Goal: Task Accomplishment & Management: Use online tool/utility

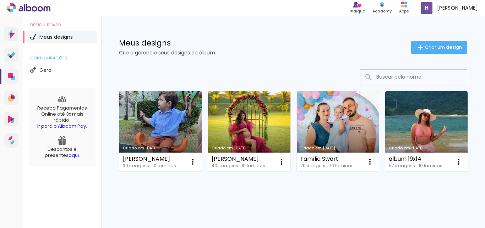
click at [162, 121] on link "Criado em [DATE]" at bounding box center [160, 131] width 82 height 80
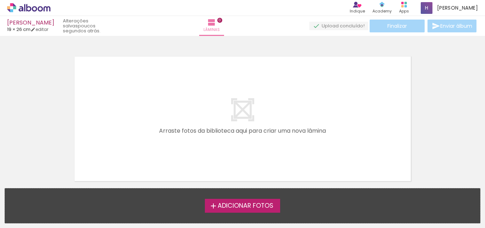
scroll to position [22, 0]
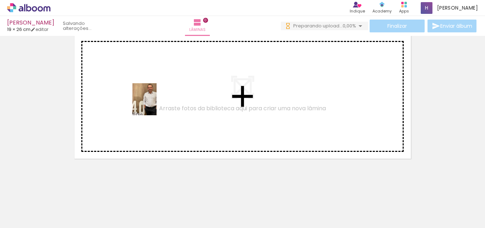
drag, startPoint x: 77, startPoint y: 210, endPoint x: 154, endPoint y: 104, distance: 130.2
click at [154, 104] on quentale-workspace at bounding box center [242, 114] width 485 height 228
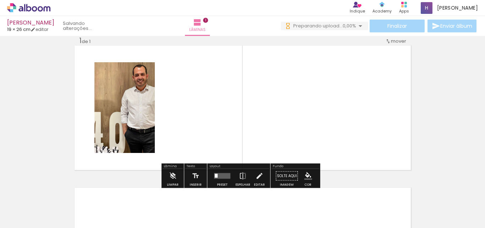
scroll to position [9, 0]
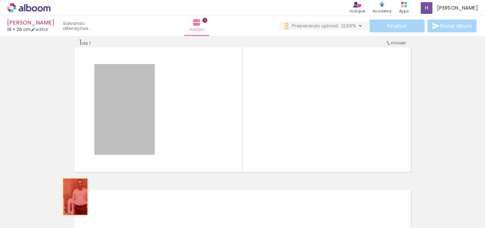
drag, startPoint x: 135, startPoint y: 88, endPoint x: 72, endPoint y: 196, distance: 124.9
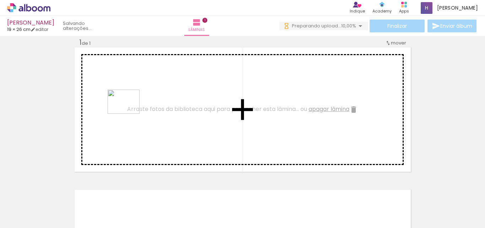
drag, startPoint x: 110, startPoint y: 203, endPoint x: 130, endPoint y: 133, distance: 72.8
click at [129, 110] on quentale-workspace at bounding box center [242, 114] width 485 height 228
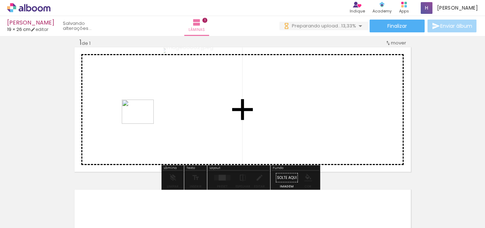
drag, startPoint x: 152, startPoint y: 205, endPoint x: 143, endPoint y: 121, distance: 84.6
click at [143, 121] on quentale-workspace at bounding box center [242, 114] width 485 height 228
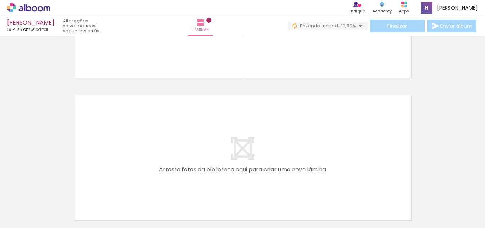
scroll to position [116, 0]
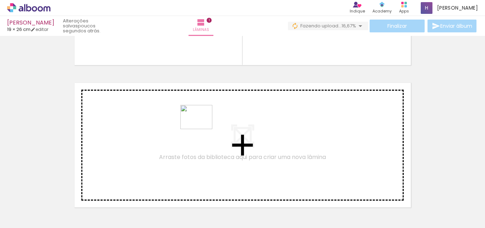
drag, startPoint x: 414, startPoint y: 208, endPoint x: 200, endPoint y: 126, distance: 229.3
click at [200, 126] on quentale-workspace at bounding box center [242, 114] width 485 height 228
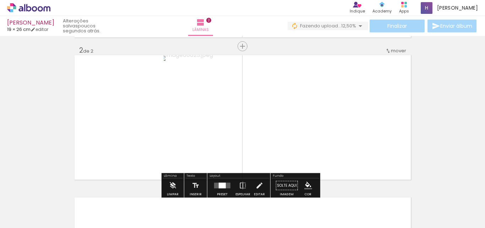
scroll to position [151, 0]
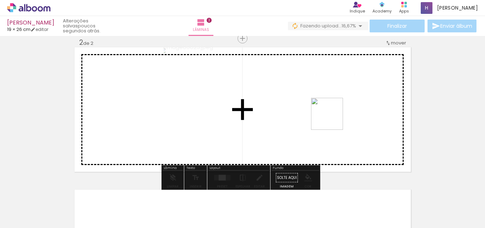
drag, startPoint x: 462, startPoint y: 208, endPoint x: 331, endPoint y: 118, distance: 158.3
click at [331, 118] on quentale-workspace at bounding box center [242, 114] width 485 height 228
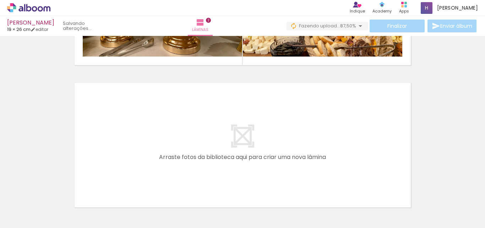
scroll to position [0, 0]
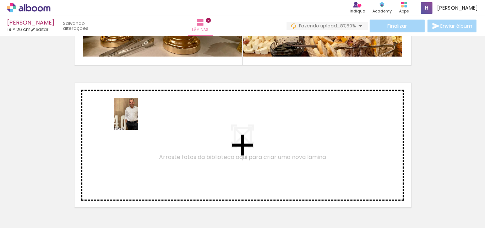
drag, startPoint x: 74, startPoint y: 208, endPoint x: 136, endPoint y: 118, distance: 109.0
click at [136, 118] on quentale-workspace at bounding box center [242, 114] width 485 height 228
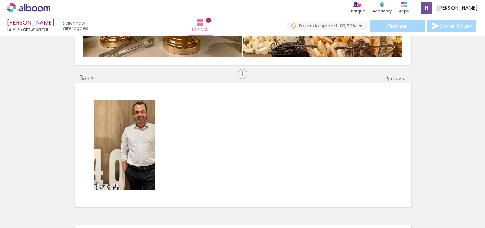
scroll to position [293, 0]
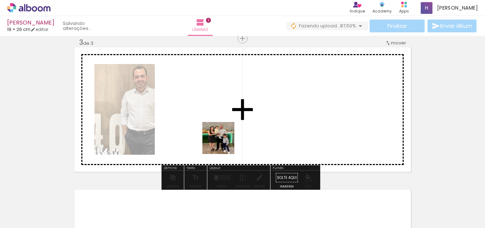
drag, startPoint x: 197, startPoint y: 212, endPoint x: 230, endPoint y: 150, distance: 69.9
click at [227, 124] on quentale-workspace at bounding box center [242, 114] width 485 height 228
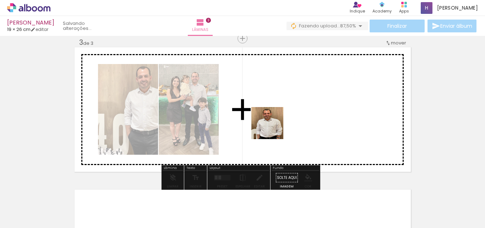
drag, startPoint x: 235, startPoint y: 208, endPoint x: 278, endPoint y: 114, distance: 103.6
click at [278, 114] on quentale-workspace at bounding box center [242, 114] width 485 height 228
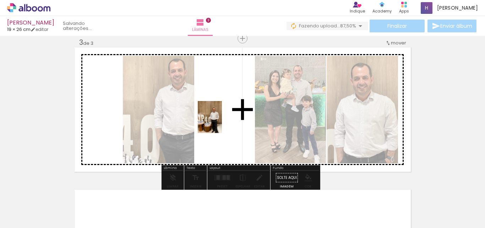
drag, startPoint x: 273, startPoint y: 216, endPoint x: 219, endPoint y: 122, distance: 108.7
click at [219, 122] on quentale-workspace at bounding box center [242, 114] width 485 height 228
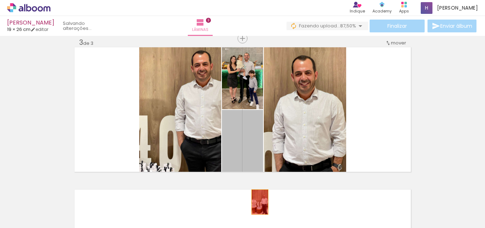
drag, startPoint x: 236, startPoint y: 155, endPoint x: 257, endPoint y: 202, distance: 51.3
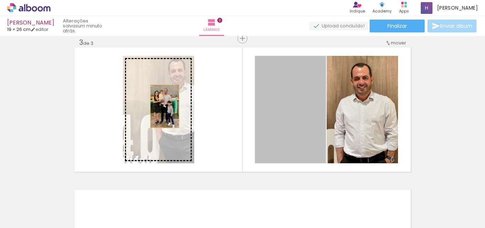
drag, startPoint x: 297, startPoint y: 129, endPoint x: 162, endPoint y: 106, distance: 137.3
click at [0, 0] on slot at bounding box center [0, 0] width 0 height 0
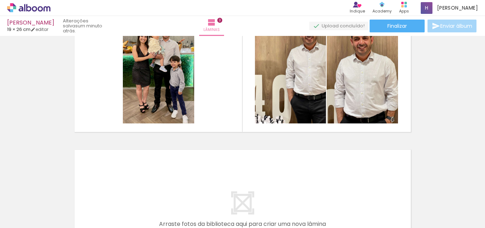
scroll to position [329, 0]
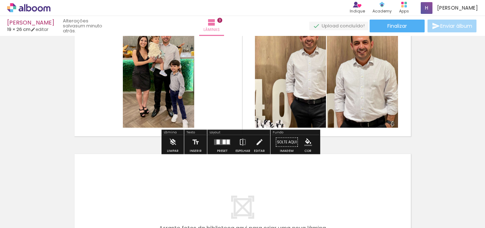
click at [275, 209] on div at bounding box center [270, 203] width 26 height 35
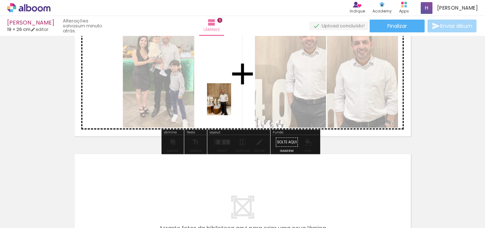
drag, startPoint x: 277, startPoint y: 206, endPoint x: 228, endPoint y: 104, distance: 112.9
click at [228, 104] on quentale-workspace at bounding box center [242, 114] width 485 height 228
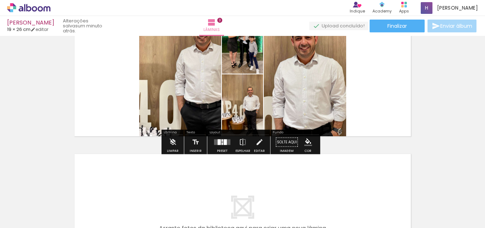
click at [224, 141] on div at bounding box center [225, 142] width 3 height 6
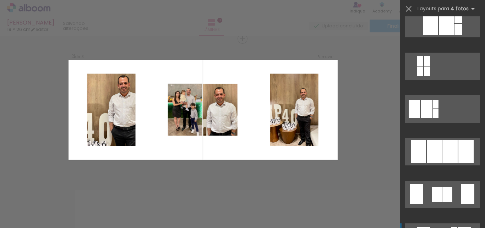
scroll to position [462, 0]
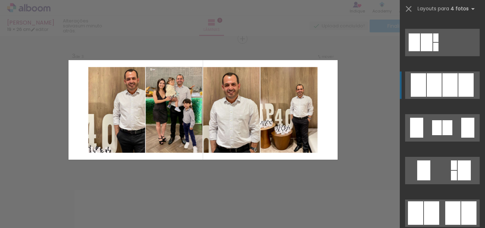
click at [458, 87] on div at bounding box center [465, 84] width 15 height 23
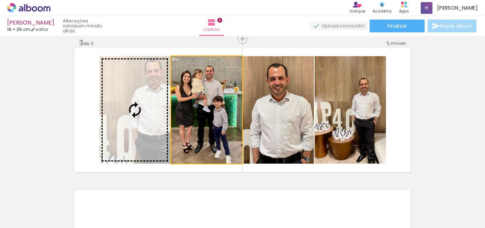
drag, startPoint x: 201, startPoint y: 108, endPoint x: 126, endPoint y: 97, distance: 75.0
click at [0, 0] on slot at bounding box center [0, 0] width 0 height 0
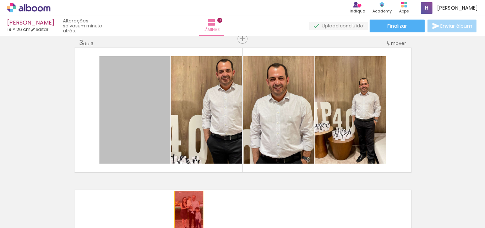
drag, startPoint x: 129, startPoint y: 96, endPoint x: 186, endPoint y: 212, distance: 129.4
click at [186, 212] on quentale-workspace at bounding box center [242, 114] width 485 height 228
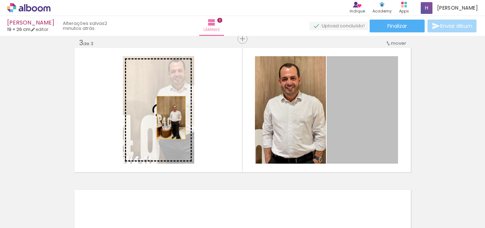
drag, startPoint x: 376, startPoint y: 124, endPoint x: 168, endPoint y: 118, distance: 207.8
click at [0, 0] on slot at bounding box center [0, 0] width 0 height 0
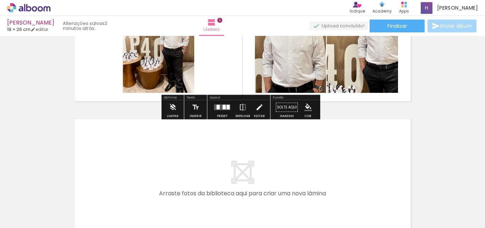
scroll to position [364, 0]
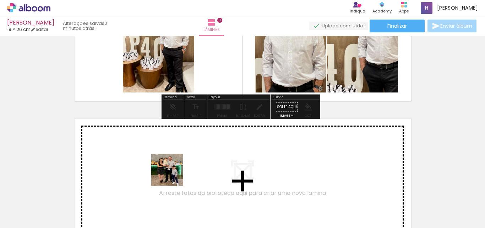
drag, startPoint x: 199, startPoint y: 212, endPoint x: 267, endPoint y: 186, distance: 72.8
click at [167, 169] on quentale-workspace at bounding box center [242, 114] width 485 height 228
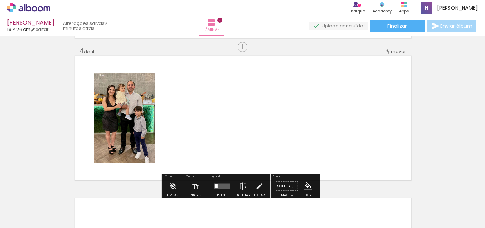
scroll to position [435, 0]
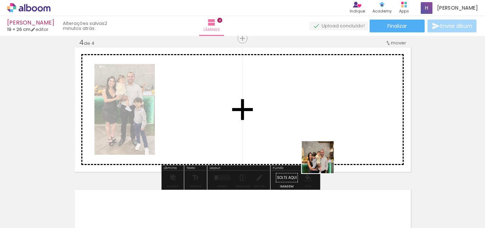
drag, startPoint x: 343, startPoint y: 211, endPoint x: 314, endPoint y: 146, distance: 70.7
click at [314, 146] on quentale-workspace at bounding box center [242, 114] width 485 height 228
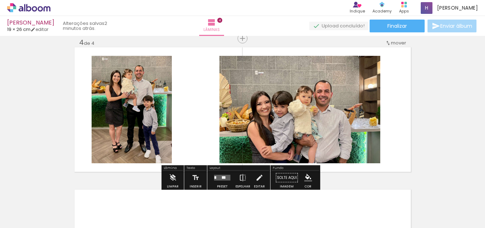
click at [222, 176] on div at bounding box center [224, 177] width 4 height 2
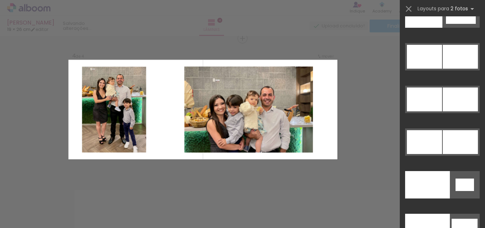
scroll to position [0, 0]
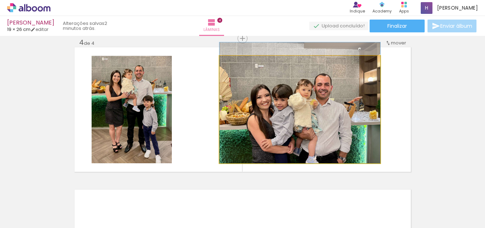
drag, startPoint x: 319, startPoint y: 107, endPoint x: 322, endPoint y: 86, distance: 20.7
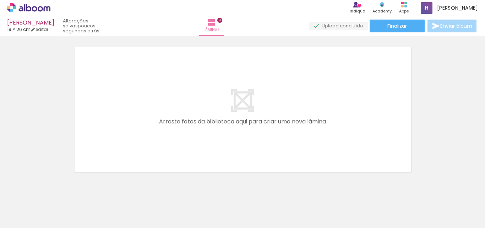
scroll to position [0, 123]
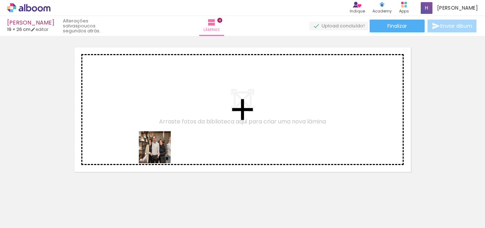
drag, startPoint x: 192, startPoint y: 214, endPoint x: 156, endPoint y: 147, distance: 75.8
click at [156, 147] on quentale-workspace at bounding box center [242, 114] width 485 height 228
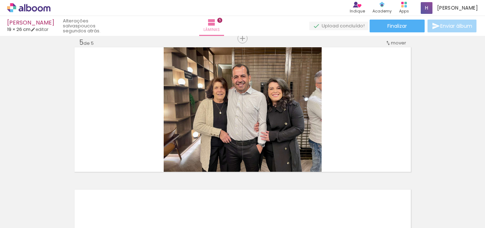
scroll to position [577, 0]
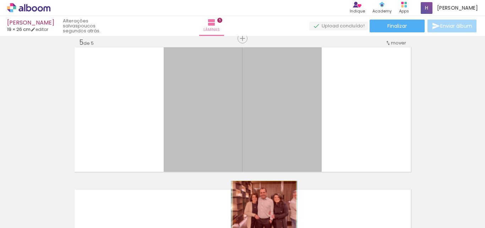
drag, startPoint x: 263, startPoint y: 121, endPoint x: 262, endPoint y: 206, distance: 84.2
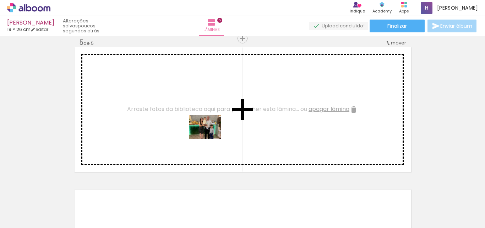
drag, startPoint x: 274, startPoint y: 213, endPoint x: 211, endPoint y: 136, distance: 100.2
click at [211, 136] on quentale-workspace at bounding box center [242, 114] width 485 height 228
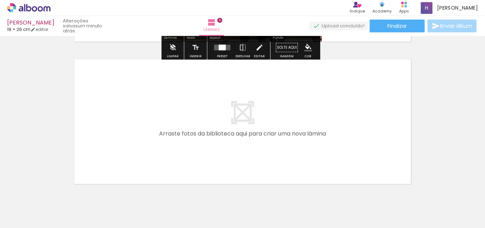
scroll to position [719, 0]
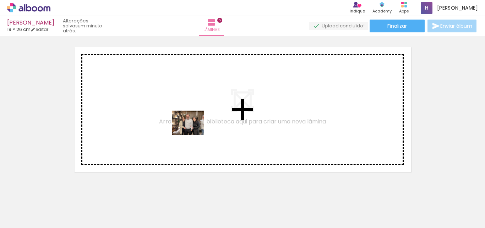
drag, startPoint x: 191, startPoint y: 212, endPoint x: 194, endPoint y: 132, distance: 80.3
click at [194, 132] on quentale-workspace at bounding box center [242, 114] width 485 height 228
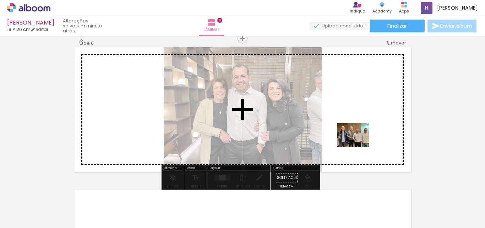
drag, startPoint x: 314, startPoint y: 216, endPoint x: 360, endPoint y: 143, distance: 86.5
click at [360, 143] on quentale-workspace at bounding box center [242, 114] width 485 height 228
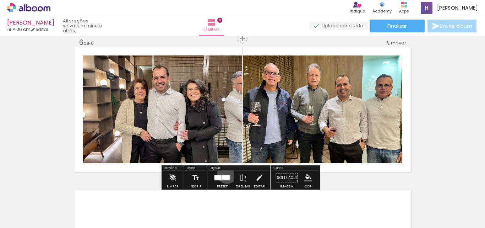
click at [225, 173] on div at bounding box center [222, 177] width 19 height 14
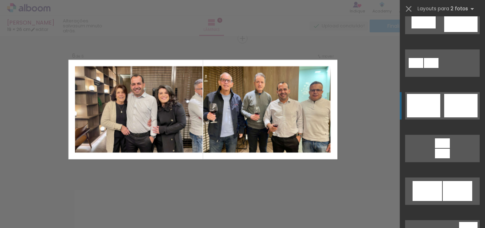
scroll to position [213, 0]
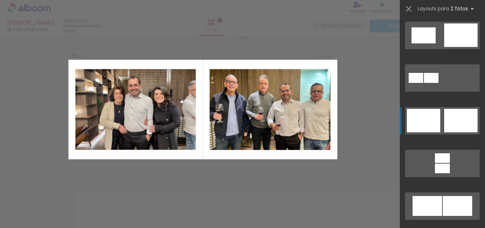
click at [446, 121] on div at bounding box center [460, 120] width 33 height 23
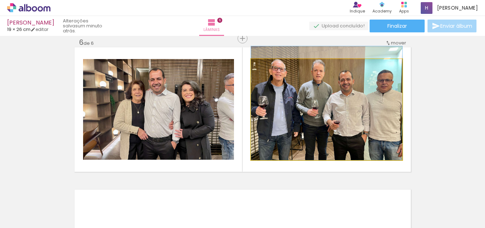
drag, startPoint x: 353, startPoint y: 121, endPoint x: 357, endPoint y: 109, distance: 12.0
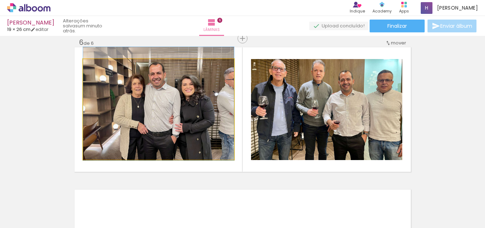
drag, startPoint x: 217, startPoint y: 117, endPoint x: 217, endPoint y: 111, distance: 5.7
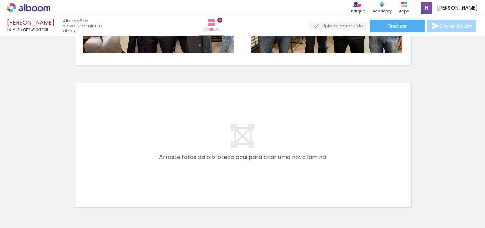
scroll to position [0, 218]
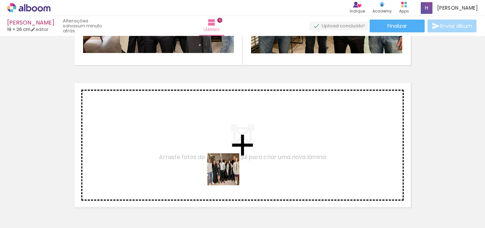
drag, startPoint x: 257, startPoint y: 213, endPoint x: 207, endPoint y: 161, distance: 71.8
click at [207, 161] on quentale-workspace at bounding box center [242, 114] width 485 height 228
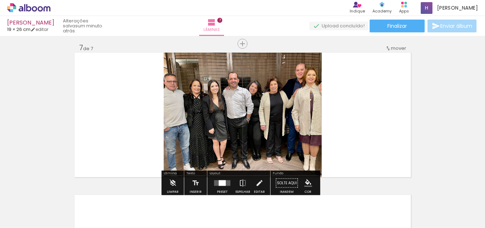
scroll to position [862, 0]
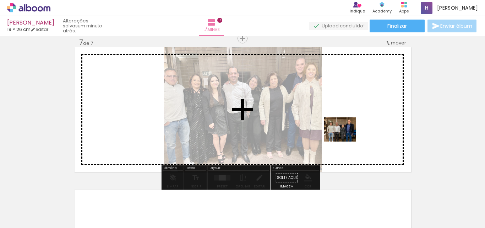
drag, startPoint x: 286, startPoint y: 203, endPoint x: 346, endPoint y: 138, distance: 87.9
click at [346, 138] on quentale-workspace at bounding box center [242, 114] width 485 height 228
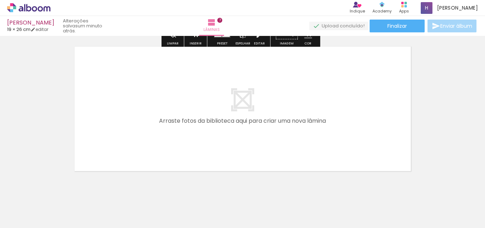
scroll to position [1017, 0]
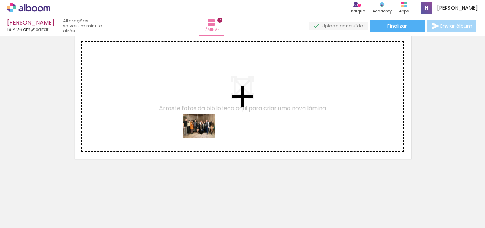
drag, startPoint x: 331, startPoint y: 213, endPoint x: 200, endPoint y: 134, distance: 153.1
click at [200, 134] on quentale-workspace at bounding box center [242, 114] width 485 height 228
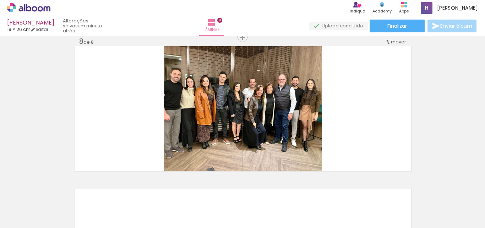
scroll to position [1004, 0]
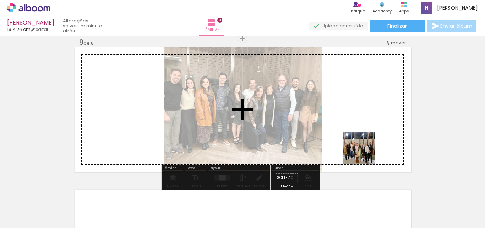
drag, startPoint x: 371, startPoint y: 211, endPoint x: 359, endPoint y: 130, distance: 81.8
click at [359, 130] on quentale-workspace at bounding box center [242, 114] width 485 height 228
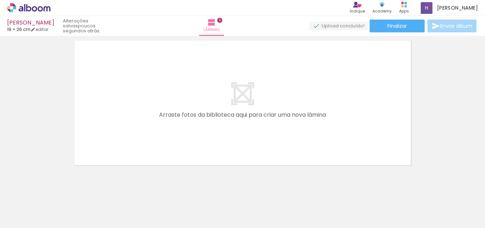
scroll to position [1159, 0]
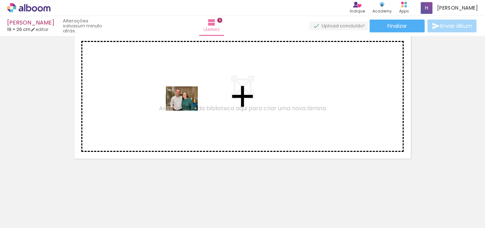
drag, startPoint x: 206, startPoint y: 212, endPoint x: 187, endPoint y: 108, distance: 106.1
click at [187, 108] on quentale-workspace at bounding box center [242, 114] width 485 height 228
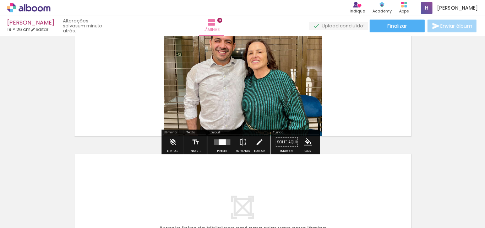
scroll to position [1146, 0]
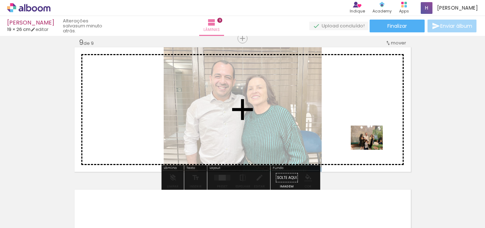
drag, startPoint x: 245, startPoint y: 208, endPoint x: 372, endPoint y: 146, distance: 141.2
click at [372, 146] on quentale-workspace at bounding box center [242, 114] width 485 height 228
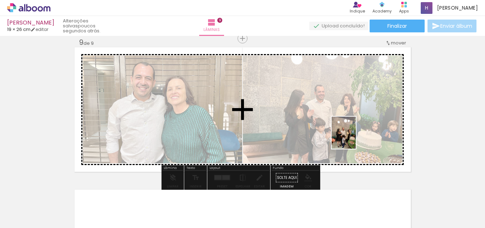
drag, startPoint x: 415, startPoint y: 206, endPoint x: 353, endPoint y: 138, distance: 91.8
click at [353, 138] on quentale-workspace at bounding box center [242, 114] width 485 height 228
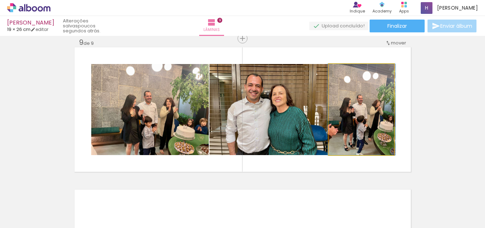
click at [351, 126] on quentale-photo at bounding box center [361, 109] width 65 height 91
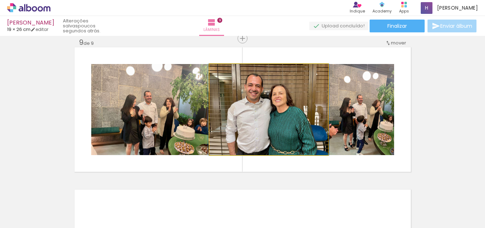
click at [282, 119] on quentale-photo at bounding box center [269, 109] width 119 height 91
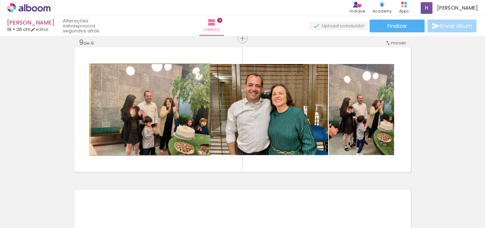
click at [167, 117] on quentale-photo at bounding box center [150, 109] width 118 height 91
click at [186, 120] on quentale-photo at bounding box center [150, 109] width 118 height 91
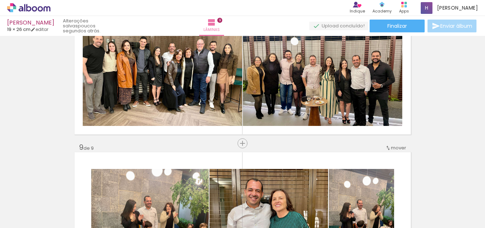
scroll to position [1039, 0]
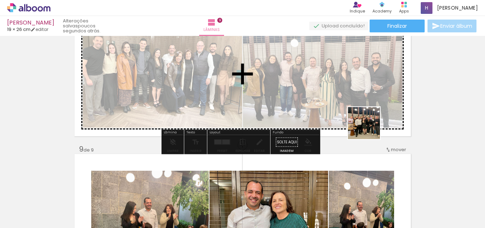
drag, startPoint x: 450, startPoint y: 212, endPoint x: 343, endPoint y: 108, distance: 149.4
click at [343, 108] on quentale-workspace at bounding box center [242, 114] width 485 height 228
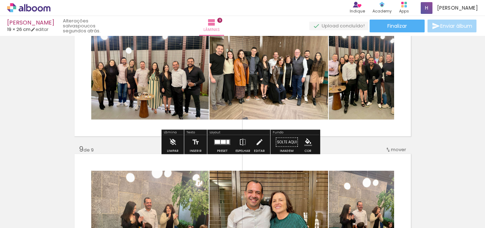
scroll to position [1004, 0]
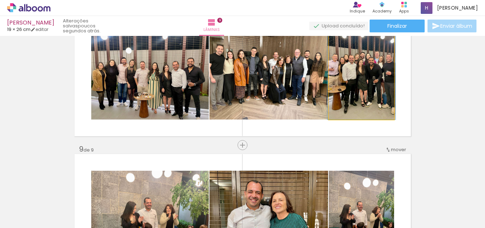
scroll to position [0, 456]
click at [384, 82] on quentale-photo at bounding box center [361, 73] width 65 height 91
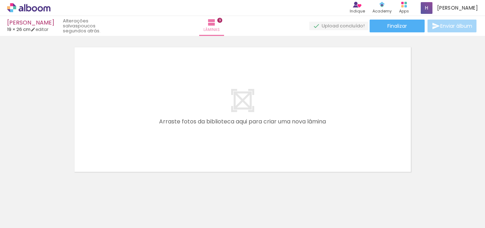
scroll to position [0, 435]
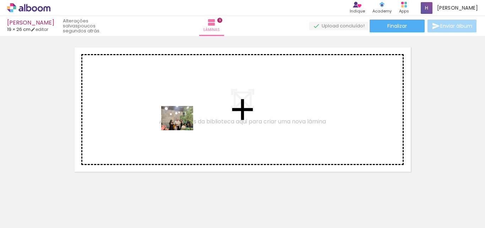
drag, startPoint x: 285, startPoint y: 208, endPoint x: 183, endPoint y: 126, distance: 131.1
click at [183, 126] on quentale-workspace at bounding box center [242, 114] width 485 height 228
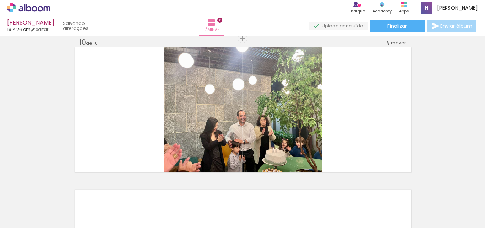
scroll to position [1288, 0]
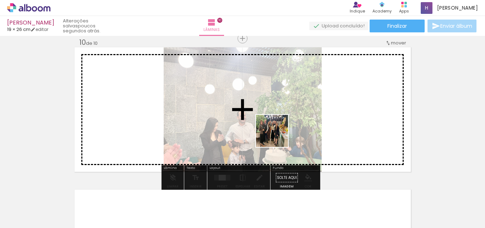
drag, startPoint x: 315, startPoint y: 213, endPoint x: 336, endPoint y: 175, distance: 43.5
click at [271, 124] on quentale-workspace at bounding box center [242, 114] width 485 height 228
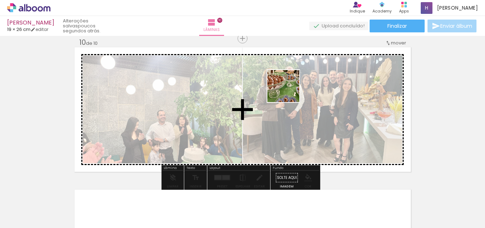
drag, startPoint x: 353, startPoint y: 203, endPoint x: 286, endPoint y: 88, distance: 133.3
click at [286, 88] on quentale-workspace at bounding box center [242, 114] width 485 height 228
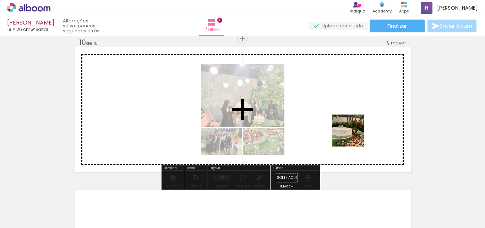
drag, startPoint x: 388, startPoint y: 215, endPoint x: 352, endPoint y: 116, distance: 105.6
click at [352, 120] on quentale-workspace at bounding box center [242, 114] width 485 height 228
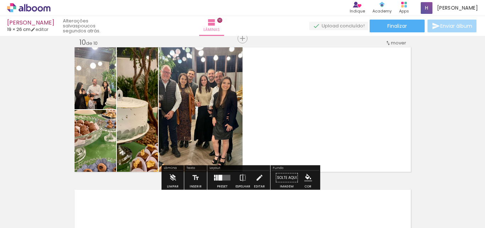
click at [223, 179] on quentale-layouter at bounding box center [222, 178] width 16 height 6
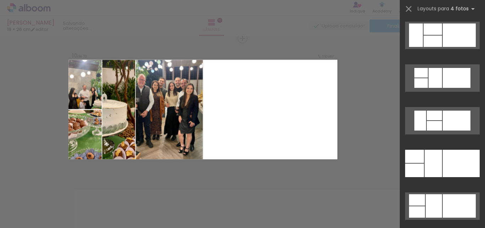
scroll to position [0, 0]
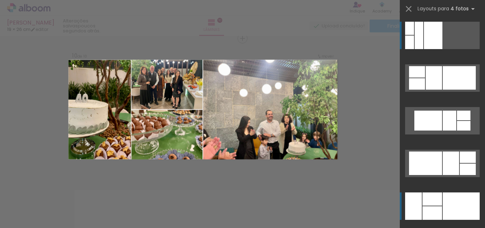
click at [443, 205] on div at bounding box center [461, 205] width 37 height 27
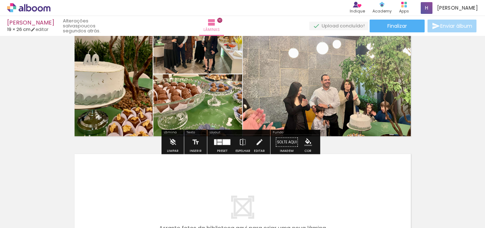
scroll to position [1288, 0]
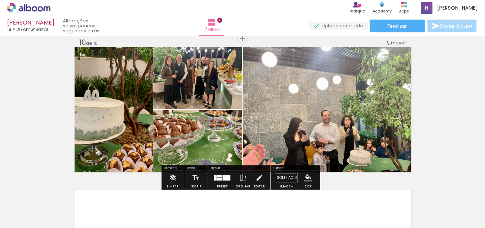
click at [219, 178] on div at bounding box center [219, 179] width 5 height 2
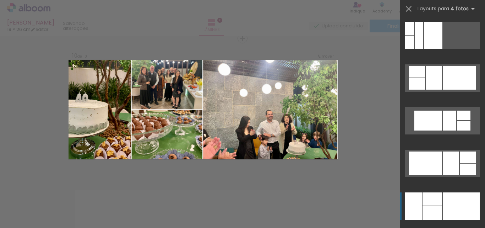
scroll to position [170, 0]
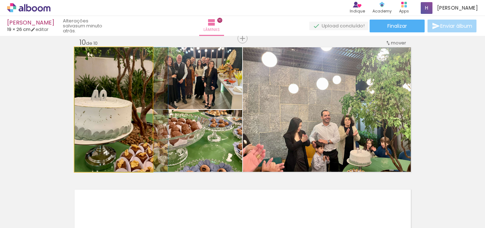
drag, startPoint x: 114, startPoint y: 119, endPoint x: 134, endPoint y: 125, distance: 20.0
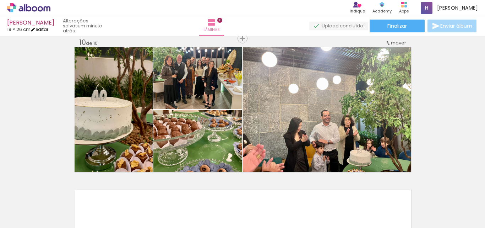
click at [40, 29] on link "editar" at bounding box center [40, 29] width 18 height 6
type input "1"
type input "19,2"
type input "52"
type input "0"
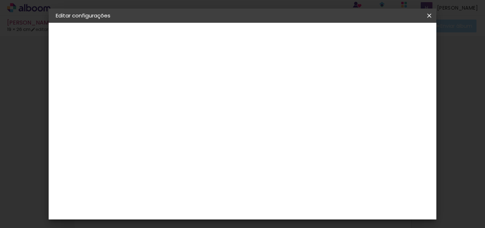
scroll to position [67, 0]
click at [335, 39] on span "Salvar configurações" at bounding box center [317, 40] width 36 height 10
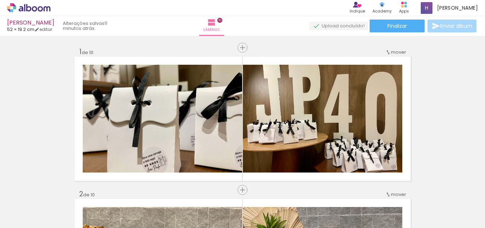
scroll to position [0, 435]
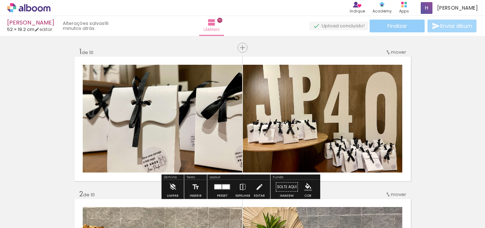
click at [380, 26] on paper-button "Finalizar" at bounding box center [397, 26] width 55 height 13
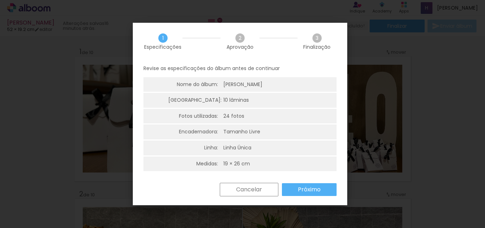
click at [0, 0] on slot "Próximo" at bounding box center [0, 0] width 0 height 0
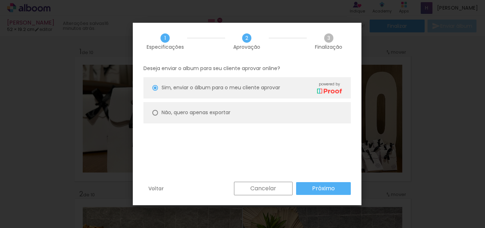
click at [156, 110] on div at bounding box center [155, 113] width 6 height 6
type paper-radio-button "on"
click at [331, 195] on div "Voltar Cancelar Próximo" at bounding box center [247, 193] width 229 height 24
click at [0, 0] on slot "Próximo" at bounding box center [0, 0] width 0 height 0
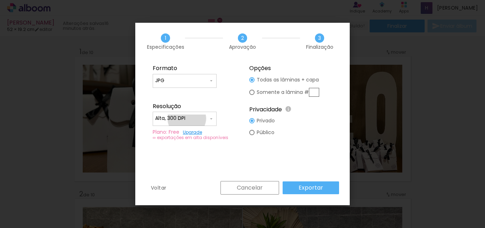
click at [187, 118] on input "Alta, 300 DPI" at bounding box center [181, 118] width 53 height 7
click at [173, 128] on paper-item "Baixa" at bounding box center [185, 131] width 64 height 14
type input "Baixa"
click at [0, 0] on slot "Exportar" at bounding box center [0, 0] width 0 height 0
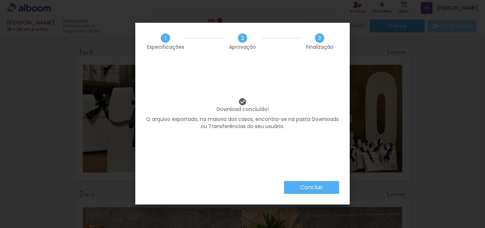
click at [0, 0] on slot "Concluir" at bounding box center [0, 0] width 0 height 0
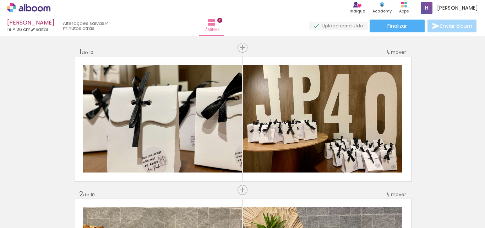
click at [37, 8] on icon at bounding box center [28, 7] width 43 height 9
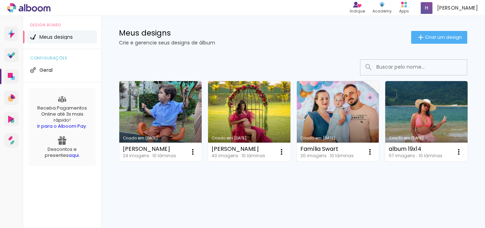
scroll to position [36, 0]
click at [323, 96] on link "Criado em [DATE]" at bounding box center [338, 121] width 82 height 80
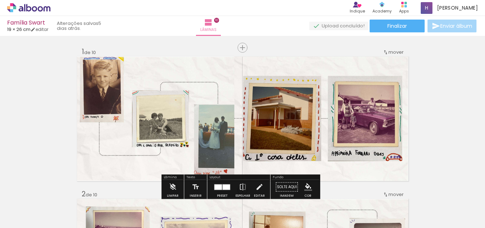
scroll to position [36, 0]
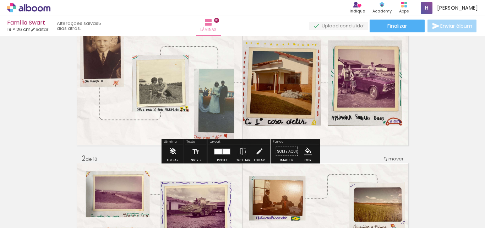
click at [169, 150] on iron-icon at bounding box center [173, 151] width 8 height 14
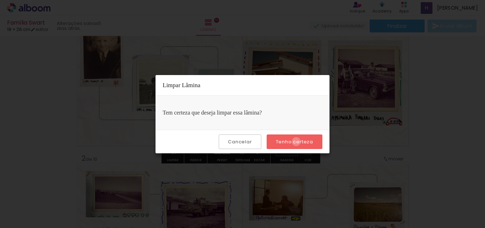
click at [0, 0] on slot "Tenho certeza" at bounding box center [0, 0] width 0 height 0
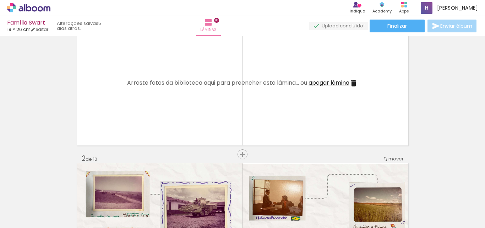
click at [352, 80] on iron-icon at bounding box center [353, 83] width 9 height 9
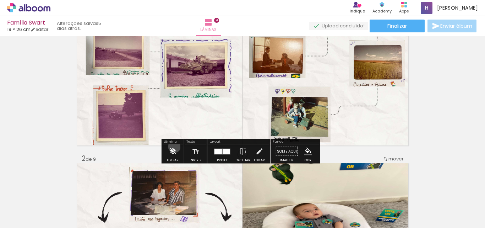
click at [174, 146] on iron-icon at bounding box center [173, 151] width 8 height 14
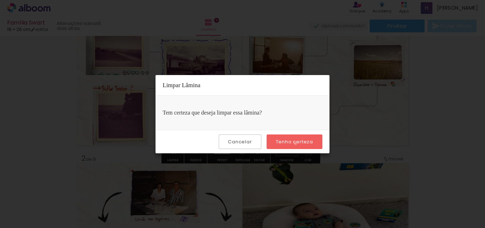
click at [0, 0] on slot "Tenho certeza" at bounding box center [0, 0] width 0 height 0
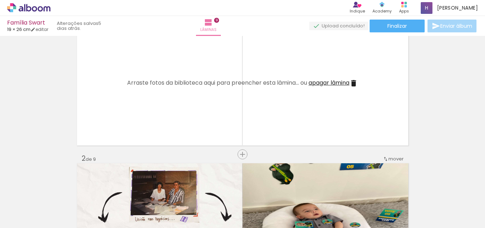
click at [351, 82] on iron-icon at bounding box center [353, 83] width 9 height 9
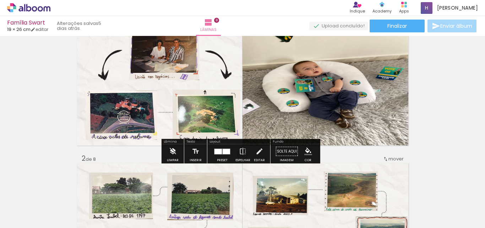
click at [174, 151] on iron-icon at bounding box center [173, 151] width 8 height 14
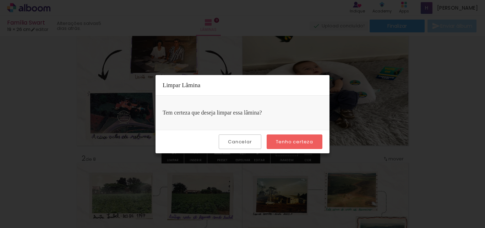
click at [0, 0] on slot "Tenho certeza" at bounding box center [0, 0] width 0 height 0
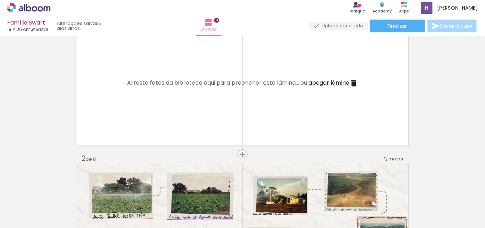
click at [353, 83] on iron-icon at bounding box center [353, 83] width 9 height 9
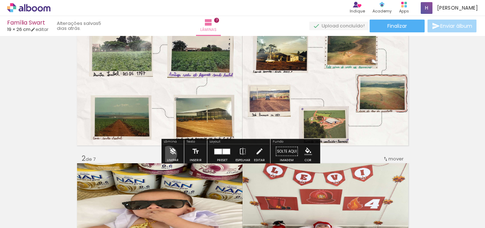
click at [169, 154] on iron-icon at bounding box center [173, 151] width 8 height 14
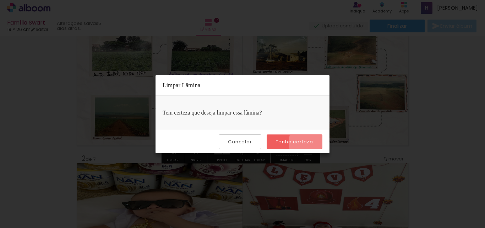
click at [0, 0] on slot "Tenho certeza" at bounding box center [0, 0] width 0 height 0
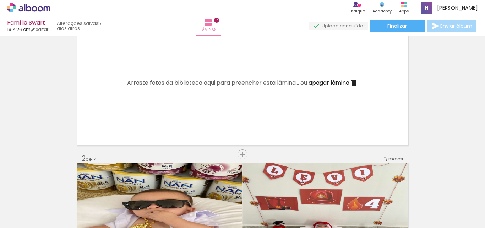
click at [354, 83] on iron-icon at bounding box center [353, 83] width 9 height 9
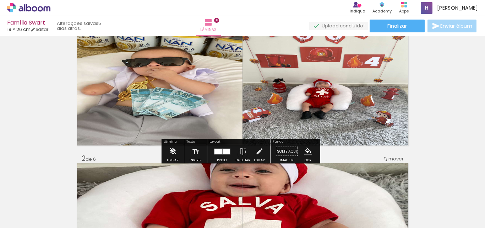
click at [167, 158] on div "Limpar" at bounding box center [173, 159] width 12 height 3
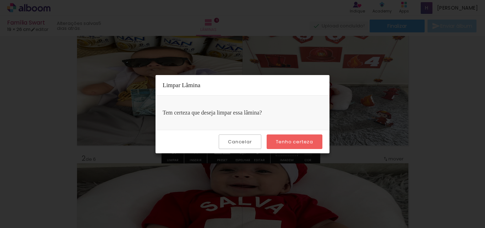
click at [306, 145] on paper-button "Tenho certeza" at bounding box center [295, 141] width 56 height 15
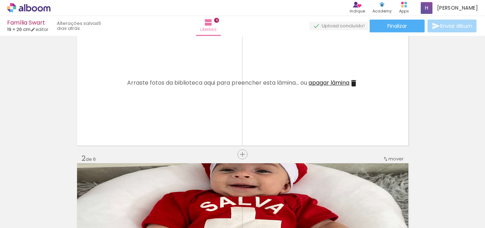
click at [355, 82] on iron-icon at bounding box center [353, 83] width 9 height 9
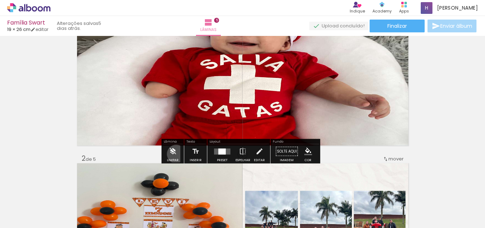
click at [176, 154] on iron-icon at bounding box center [173, 151] width 8 height 14
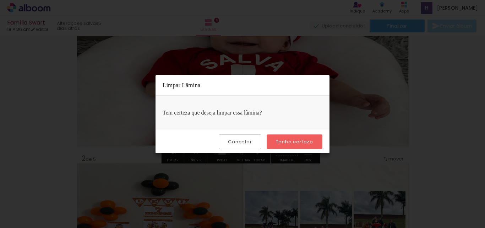
click at [0, 0] on slot "Tenho certeza" at bounding box center [0, 0] width 0 height 0
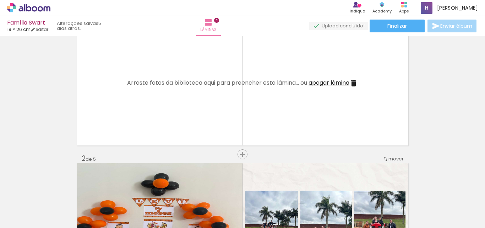
click at [351, 83] on iron-icon at bounding box center [353, 83] width 9 height 9
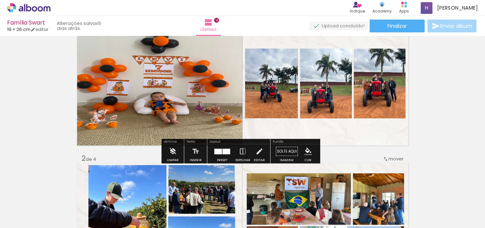
click at [171, 154] on iron-icon at bounding box center [173, 151] width 8 height 14
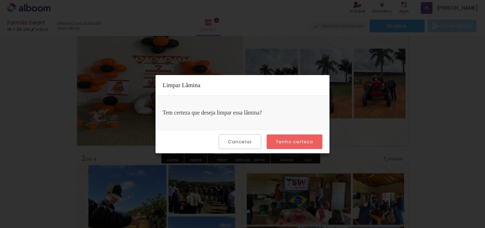
click at [0, 0] on slot "Tenho certeza" at bounding box center [0, 0] width 0 height 0
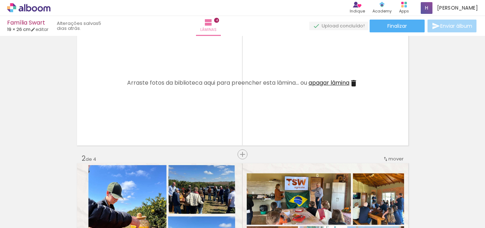
click at [352, 83] on iron-icon at bounding box center [353, 83] width 9 height 9
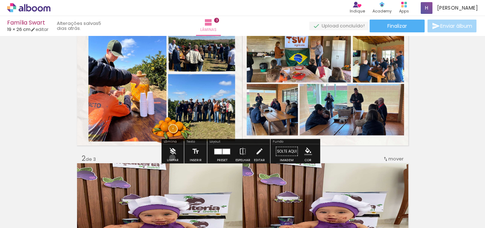
click at [172, 157] on iron-icon at bounding box center [173, 151] width 8 height 14
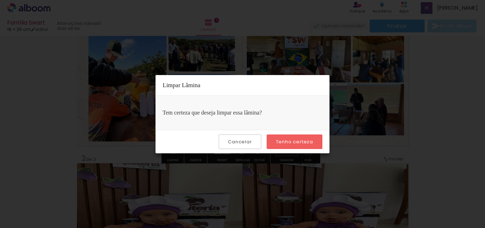
click at [0, 0] on slot "Tenho certeza" at bounding box center [0, 0] width 0 height 0
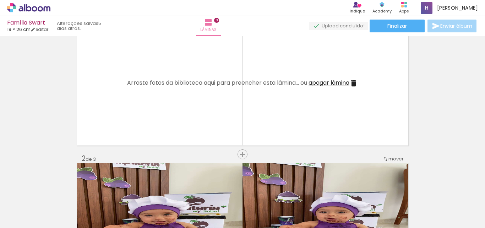
click at [356, 83] on iron-icon at bounding box center [353, 83] width 9 height 9
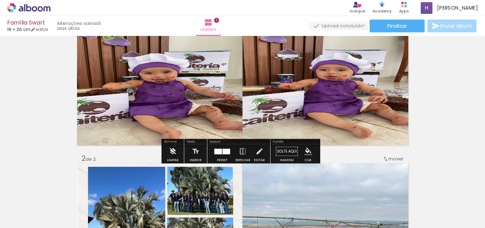
click at [172, 157] on iron-icon at bounding box center [173, 151] width 8 height 14
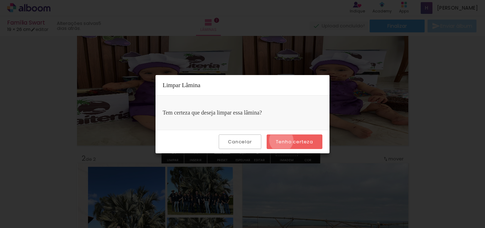
click at [0, 0] on slot "Tenho certeza" at bounding box center [0, 0] width 0 height 0
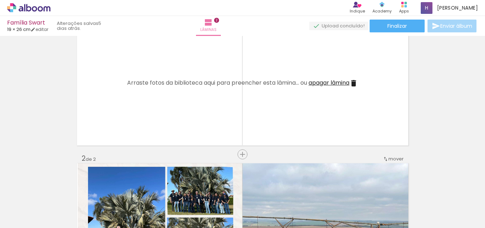
click at [354, 81] on iron-icon at bounding box center [353, 83] width 9 height 9
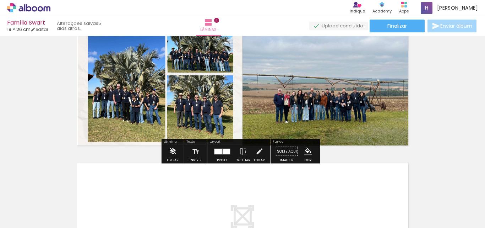
click at [176, 154] on iron-icon at bounding box center [173, 151] width 8 height 14
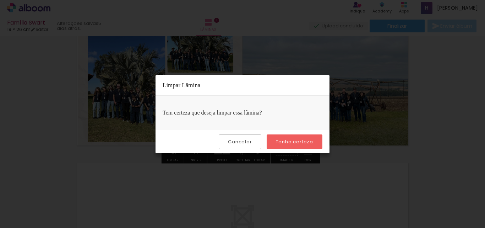
click at [0, 0] on slot "Tenho certeza" at bounding box center [0, 0] width 0 height 0
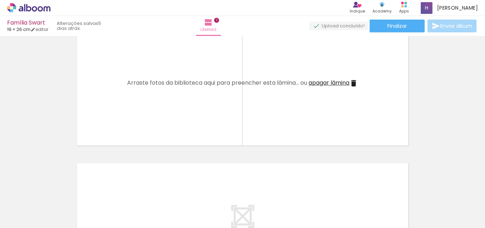
click at [354, 84] on iron-icon at bounding box center [353, 83] width 9 height 9
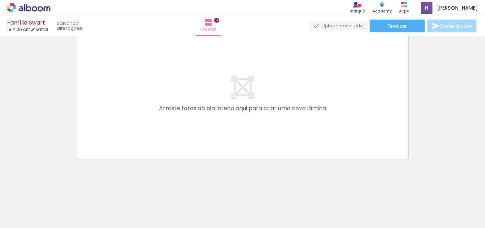
scroll to position [0, 0]
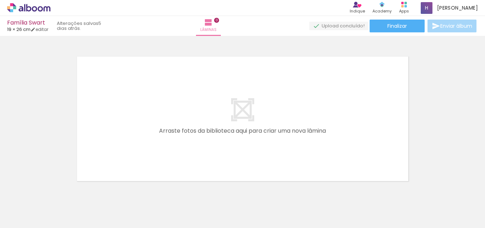
click at [354, 84] on quentale-layouter at bounding box center [242, 118] width 331 height 124
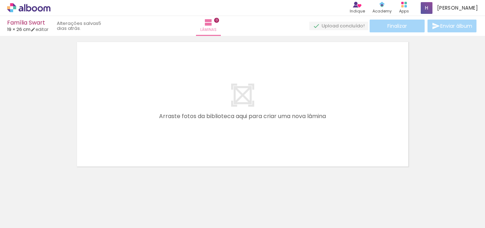
scroll to position [22, 0]
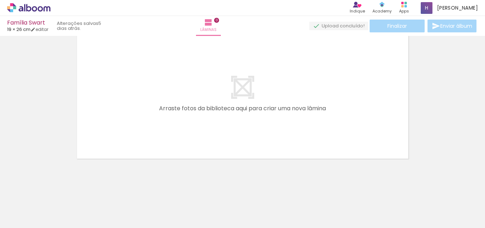
click at [58, 194] on paper-icon-button at bounding box center [55, 189] width 9 height 9
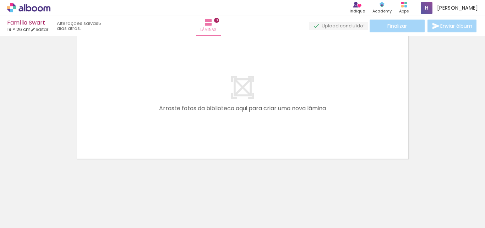
click at [58, 194] on paper-icon-button at bounding box center [55, 189] width 9 height 9
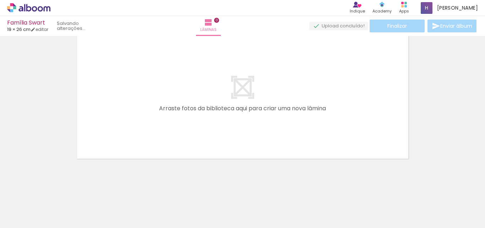
click at [58, 194] on paper-icon-button at bounding box center [55, 189] width 9 height 9
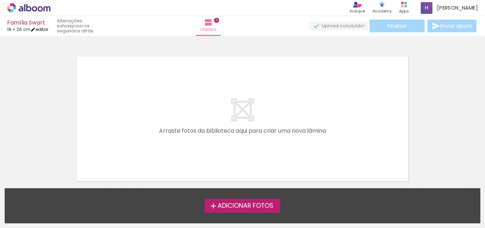
click at [36, 28] on iron-icon at bounding box center [33, 29] width 5 height 5
type input "1"
type input "19,5"
type input "52"
type input "0"
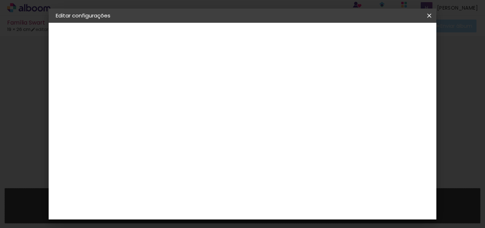
scroll to position [22, 0]
click at [186, 162] on div "cm" at bounding box center [189, 161] width 9 height 11
drag, startPoint x: 185, startPoint y: 160, endPoint x: 170, endPoint y: 163, distance: 14.6
click at [170, 163] on input "19,5" at bounding box center [176, 161] width 18 height 11
type input "14"
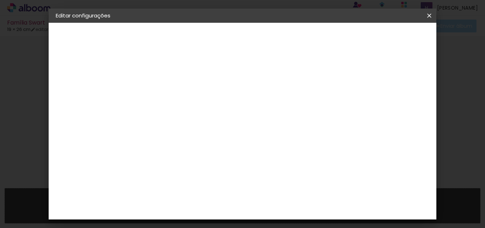
type paper-input "14"
click at [156, 187] on div "cm" at bounding box center [153, 159] width 35 height 55
click at [233, 114] on span "26" at bounding box center [230, 111] width 12 height 11
click at [285, 216] on input "52" at bounding box center [281, 212] width 18 height 11
click at [292, 215] on div "cm" at bounding box center [295, 212] width 9 height 11
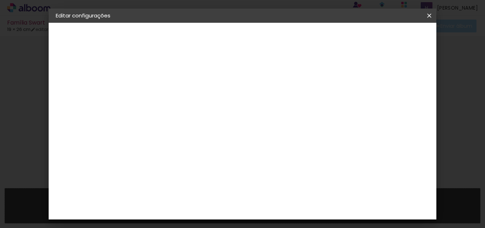
drag, startPoint x: 290, startPoint y: 211, endPoint x: 278, endPoint y: 211, distance: 11.7
click at [278, 211] on input "52" at bounding box center [281, 212] width 18 height 11
type input "28"
type paper-input "28"
click at [190, 147] on div "14 cm cm cm mm A maioria das encadernadoras sugere 5mm de sangria." at bounding box center [226, 118] width 171 height 57
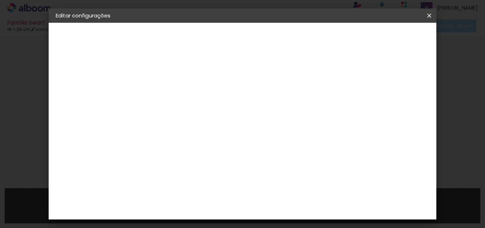
drag, startPoint x: 203, startPoint y: 159, endPoint x: 194, endPoint y: 162, distance: 9.5
click at [194, 162] on input "14" at bounding box center [195, 161] width 18 height 11
type input "19,3"
type paper-input "19,3"
click at [187, 147] on div "14 cm cm cm mm A maioria das encadernadoras sugere 5mm de sangria." at bounding box center [211, 118] width 140 height 57
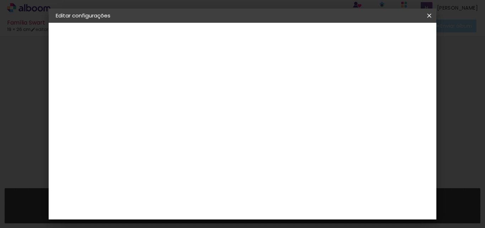
click at [218, 163] on input "19,3" at bounding box center [210, 161] width 18 height 11
type input "19,5"
type paper-input "19,5"
click at [200, 178] on div "cm" at bounding box center [215, 160] width 35 height 57
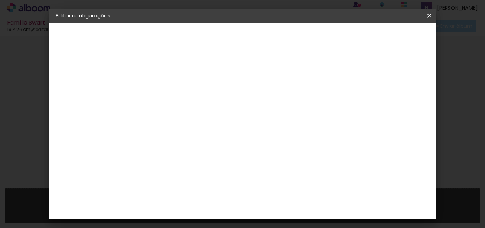
click at [273, 38] on span "Salvar configurações" at bounding box center [255, 40] width 36 height 10
click at [273, 37] on span "Salvar configurações" at bounding box center [255, 40] width 36 height 10
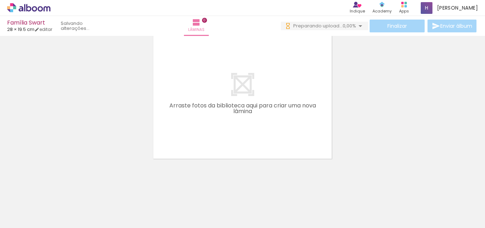
click at [96, 189] on iron-icon at bounding box center [95, 189] width 7 height 7
click at [96, 189] on quentale-thumb at bounding box center [111, 203] width 40 height 41
click at [96, 189] on iron-icon at bounding box center [95, 189] width 7 height 7
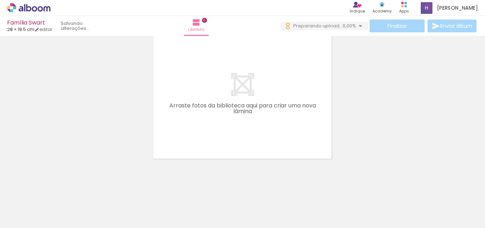
click at [96, 189] on iron-icon at bounding box center [95, 189] width 7 height 7
click at [58, 189] on iron-horizontal-list at bounding box center [51, 205] width 14 height 44
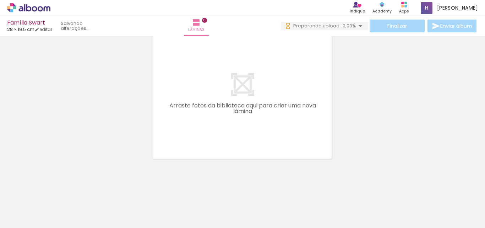
click at [96, 189] on iron-icon at bounding box center [95, 189] width 7 height 7
click at [58, 189] on iron-horizontal-list at bounding box center [51, 205] width 14 height 44
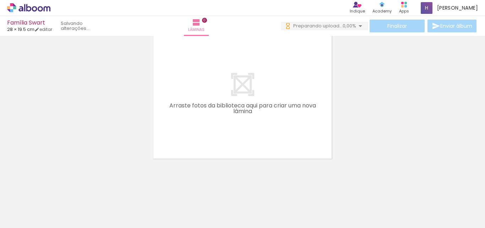
click at [59, 190] on iron-icon at bounding box center [55, 189] width 7 height 7
click at [58, 190] on iron-icon at bounding box center [55, 189] width 7 height 7
click at [58, 190] on iron-horizontal-list at bounding box center [51, 205] width 14 height 44
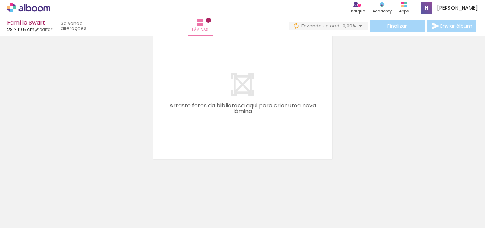
click at [58, 190] on iron-horizontal-list at bounding box center [51, 205] width 14 height 44
click at [59, 192] on iron-icon at bounding box center [55, 189] width 7 height 7
click at [58, 192] on iron-horizontal-list at bounding box center [51, 205] width 14 height 44
click at [57, 190] on iron-icon at bounding box center [55, 189] width 7 height 7
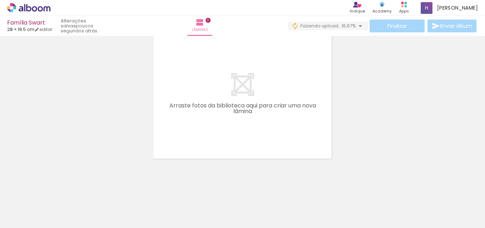
click at [57, 190] on iron-icon at bounding box center [55, 189] width 7 height 7
click at [57, 190] on quentale-thumb at bounding box center [71, 203] width 40 height 41
click at [57, 190] on iron-icon at bounding box center [55, 189] width 7 height 7
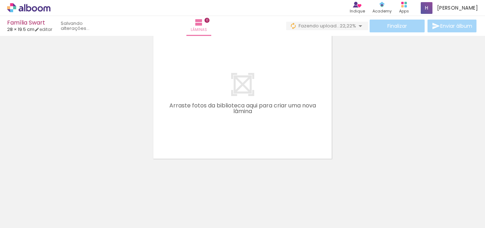
click at [57, 190] on iron-icon at bounding box center [55, 189] width 7 height 7
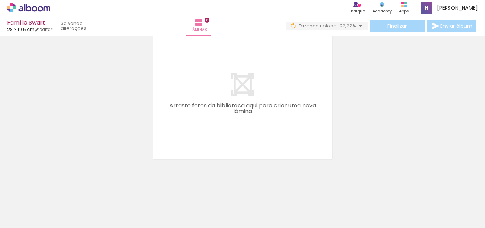
click at [57, 190] on quentale-thumb at bounding box center [71, 203] width 40 height 41
click at [57, 190] on iron-icon at bounding box center [55, 189] width 7 height 7
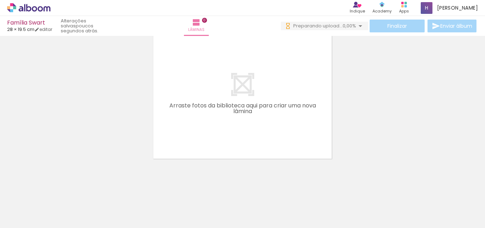
click at [57, 190] on quentale-thumb at bounding box center [71, 203] width 40 height 41
click at [57, 190] on iron-icon at bounding box center [55, 189] width 7 height 7
click at [57, 190] on iron-horizontal-list at bounding box center [51, 205] width 14 height 44
click at [57, 190] on iron-icon at bounding box center [55, 189] width 7 height 7
click at [59, 191] on iron-icon at bounding box center [55, 189] width 7 height 7
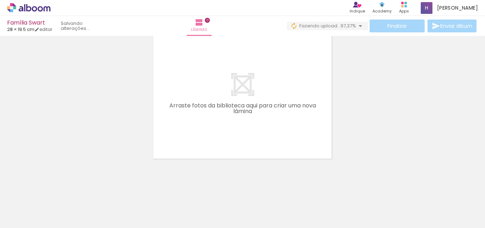
click at [59, 191] on iron-icon at bounding box center [55, 189] width 7 height 7
click at [59, 191] on quentale-thumb at bounding box center [71, 203] width 40 height 41
click at [59, 191] on iron-icon at bounding box center [55, 189] width 7 height 7
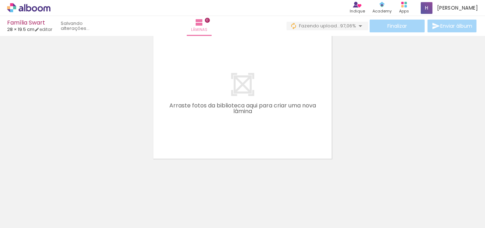
click at [59, 191] on iron-icon at bounding box center [55, 189] width 7 height 7
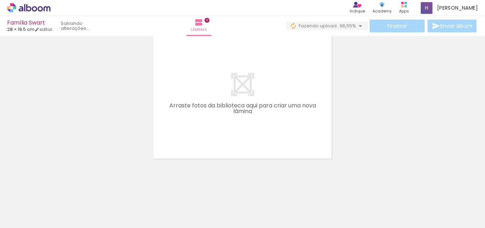
click at [59, 191] on iron-icon at bounding box center [55, 189] width 7 height 7
click at [59, 191] on quentale-thumb at bounding box center [71, 203] width 40 height 41
click at [59, 191] on iron-icon at bounding box center [55, 189] width 7 height 7
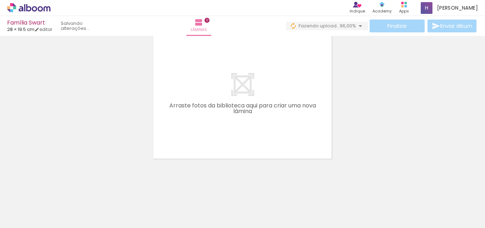
click at [59, 191] on iron-icon at bounding box center [55, 189] width 7 height 7
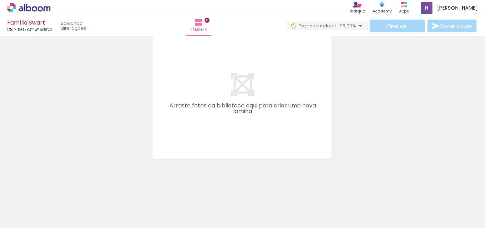
click at [59, 191] on iron-icon at bounding box center [55, 189] width 7 height 7
click at [59, 191] on quentale-thumb at bounding box center [71, 203] width 40 height 41
click at [59, 191] on iron-icon at bounding box center [55, 189] width 7 height 7
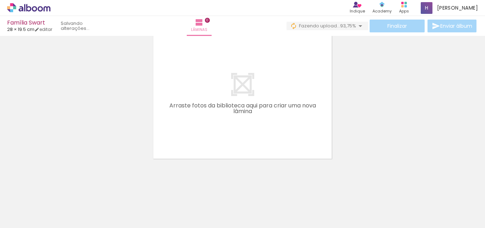
click at [59, 191] on iron-icon at bounding box center [55, 189] width 7 height 7
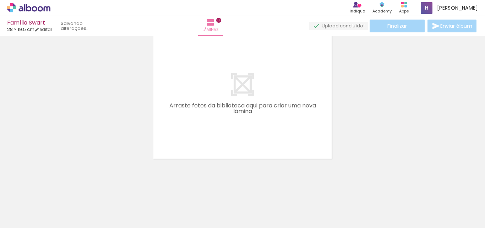
click at [59, 191] on iron-icon at bounding box center [55, 189] width 7 height 7
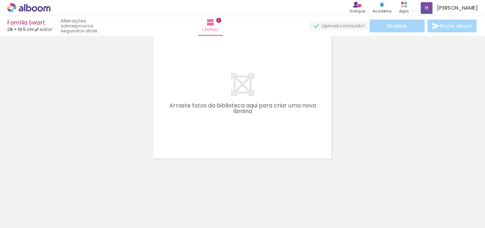
click at [59, 191] on iron-icon at bounding box center [55, 189] width 7 height 7
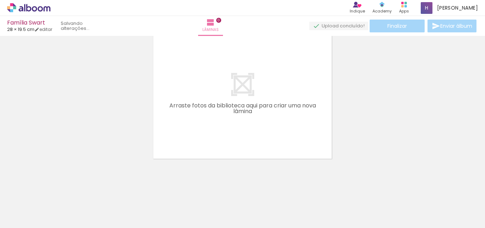
click at [0, 0] on div "Adicionar Fotos Solte suas fotos aqui..." at bounding box center [0, 0] width 0 height 0
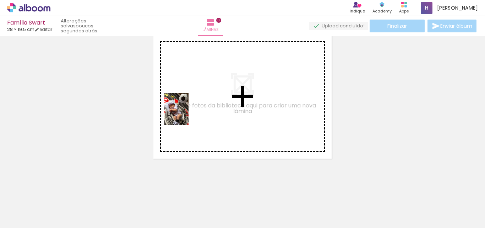
drag, startPoint x: 99, startPoint y: 208, endPoint x: 188, endPoint y: 107, distance: 134.6
click at [188, 108] on quentale-workspace at bounding box center [242, 114] width 485 height 228
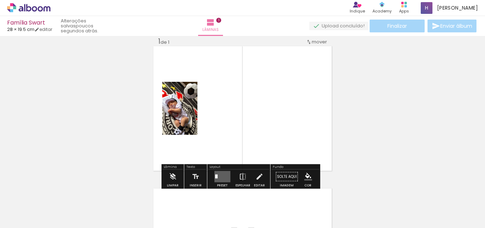
scroll to position [9, 0]
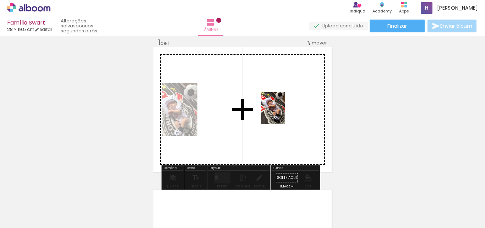
drag, startPoint x: 142, startPoint y: 209, endPoint x: 286, endPoint y: 111, distance: 174.5
click at [286, 111] on quentale-workspace at bounding box center [242, 114] width 485 height 228
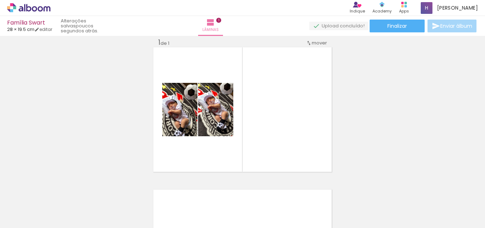
scroll to position [0, 769]
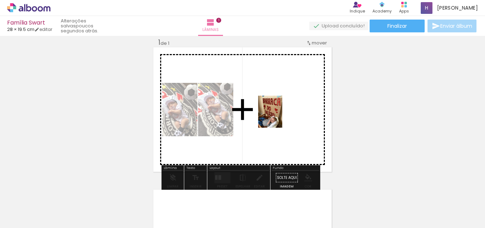
drag, startPoint x: 137, startPoint y: 210, endPoint x: 279, endPoint y: 117, distance: 169.9
click at [279, 117] on quentale-workspace at bounding box center [242, 114] width 485 height 228
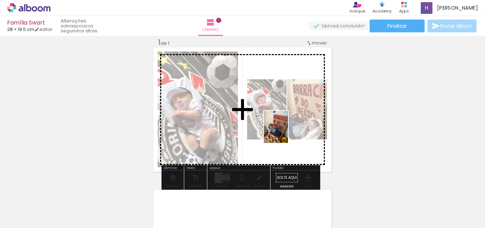
drag, startPoint x: 174, startPoint y: 202, endPoint x: 285, endPoint y: 132, distance: 131.3
click at [285, 132] on quentale-workspace at bounding box center [242, 114] width 485 height 228
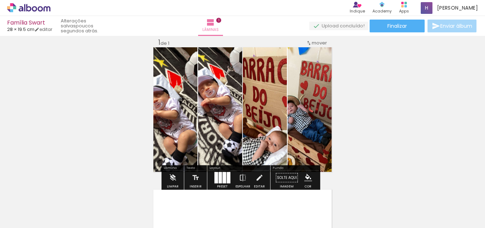
click at [222, 178] on div at bounding box center [224, 177] width 4 height 11
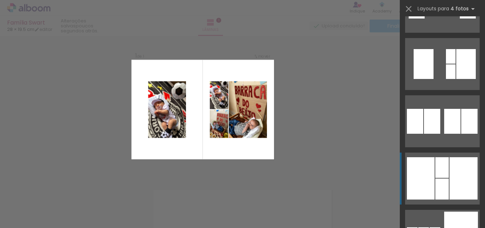
scroll to position [852, 0]
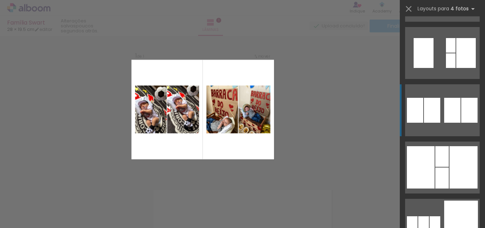
click at [441, 103] on quentale-layouter at bounding box center [442, 110] width 75 height 52
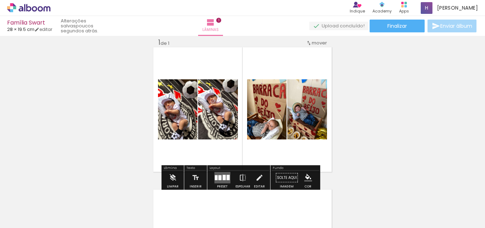
click at [223, 178] on div at bounding box center [223, 177] width 3 height 5
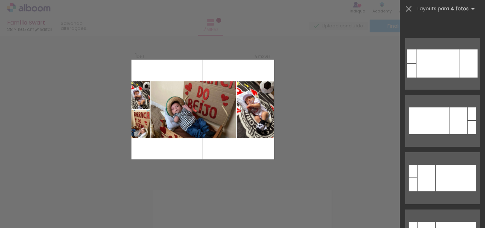
scroll to position [3862, 0]
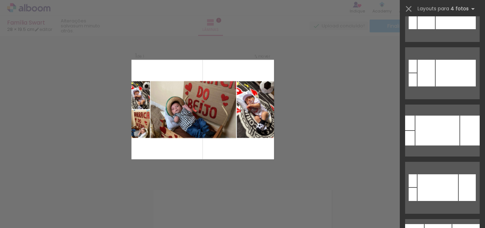
click at [359, 121] on div "Confirmar Cancelar" at bounding box center [242, 177] width 485 height 301
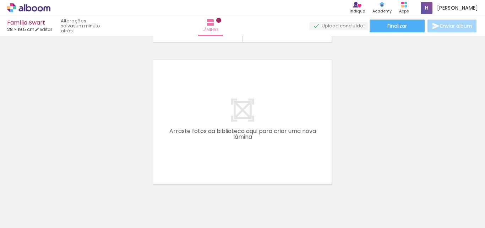
scroll to position [151, 0]
